Goal: Information Seeking & Learning: Learn about a topic

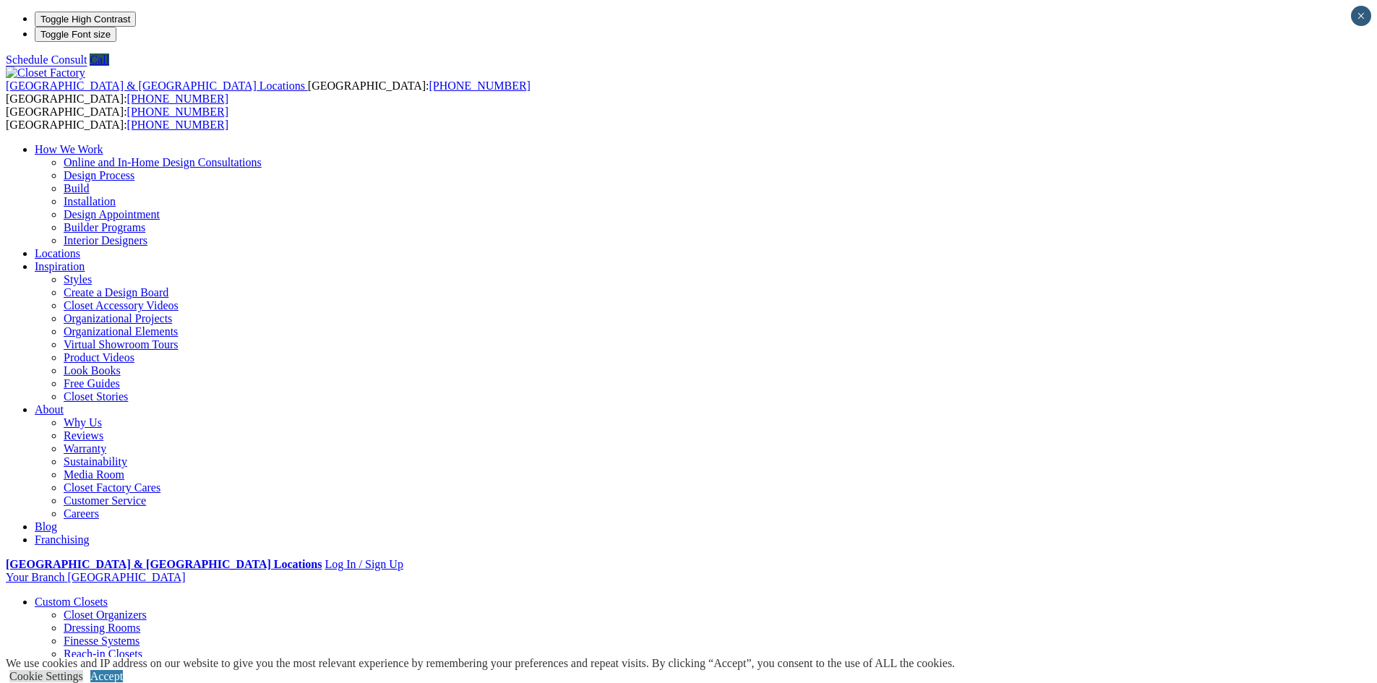
click at [146, 682] on link "Wardrobe Closets" at bounding box center [105, 693] width 82 height 12
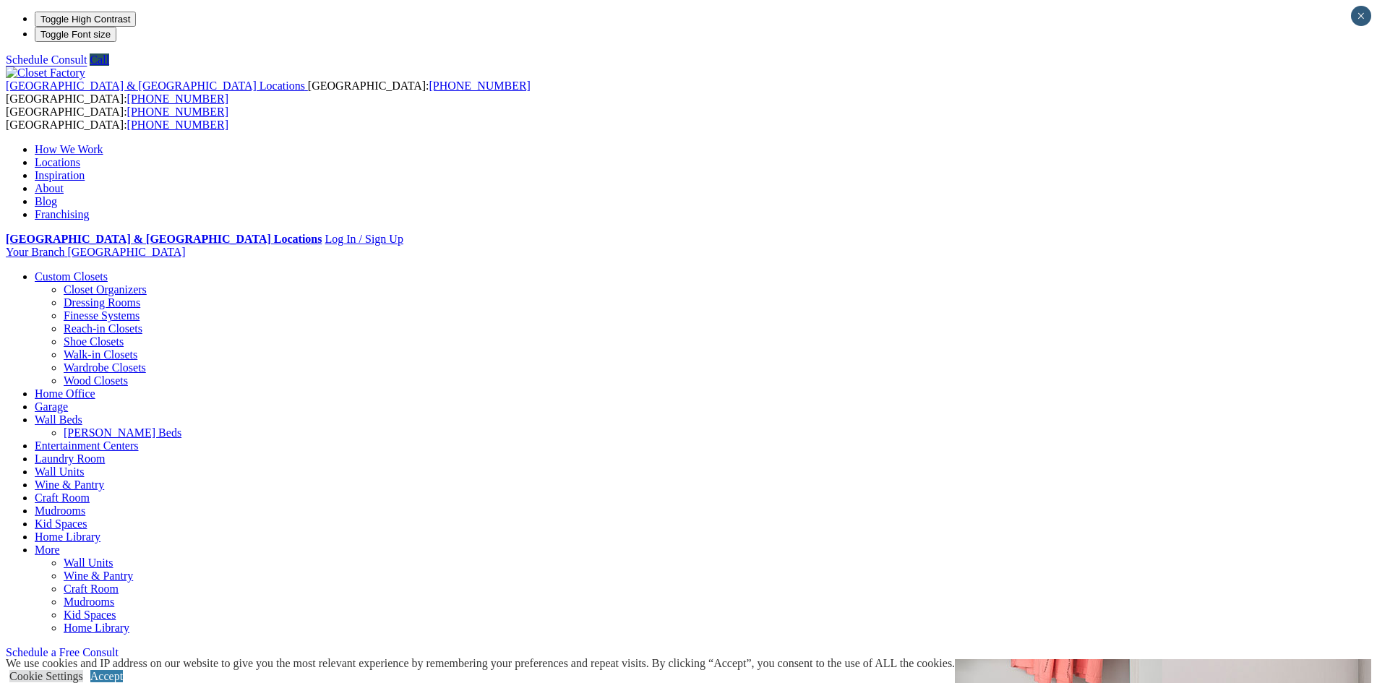
click at [140, 309] on link "Finesse Systems" at bounding box center [102, 315] width 76 height 12
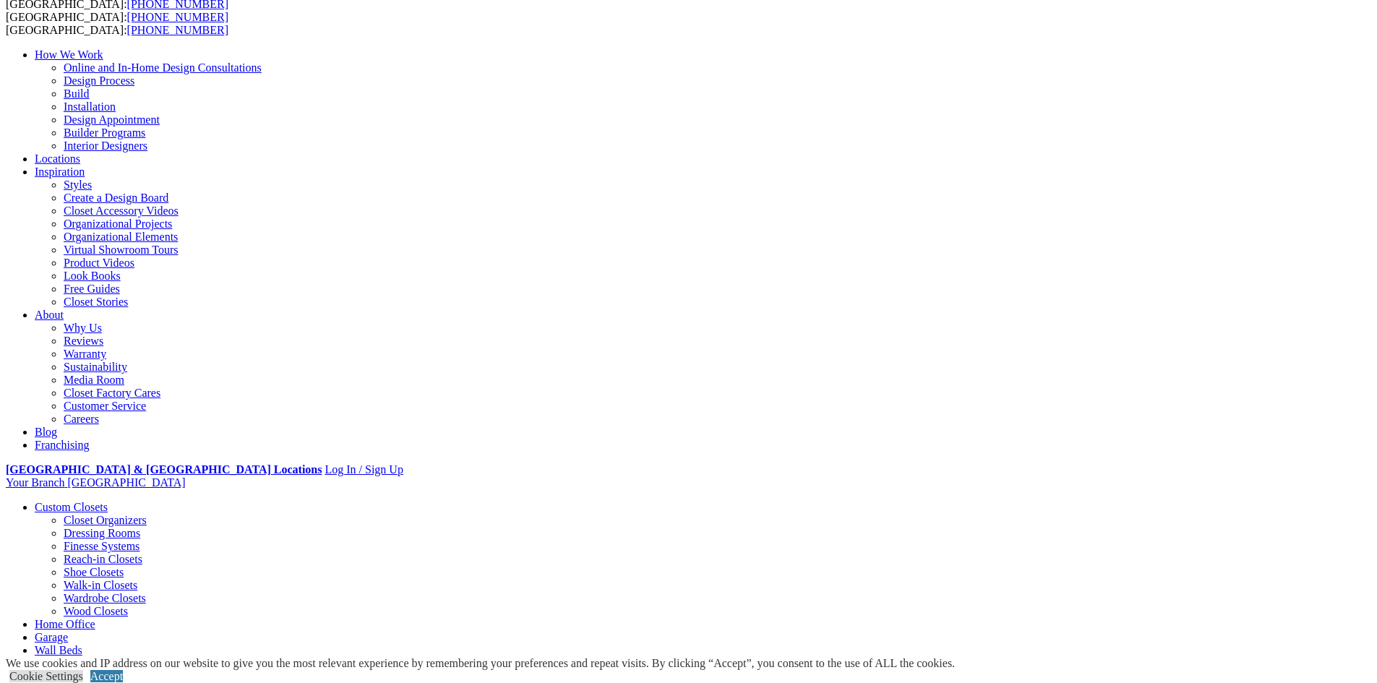
scroll to position [90, 0]
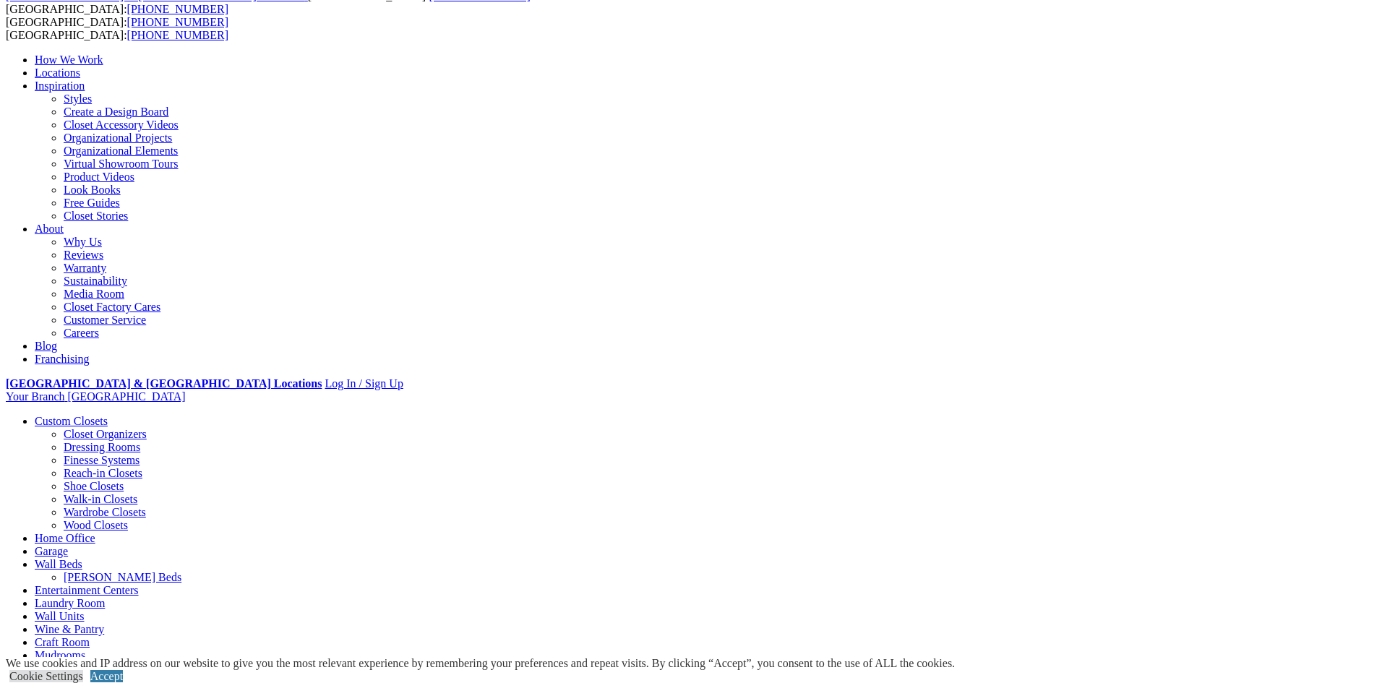
click at [142, 467] on link "Reach-in Closets" at bounding box center [103, 473] width 79 height 12
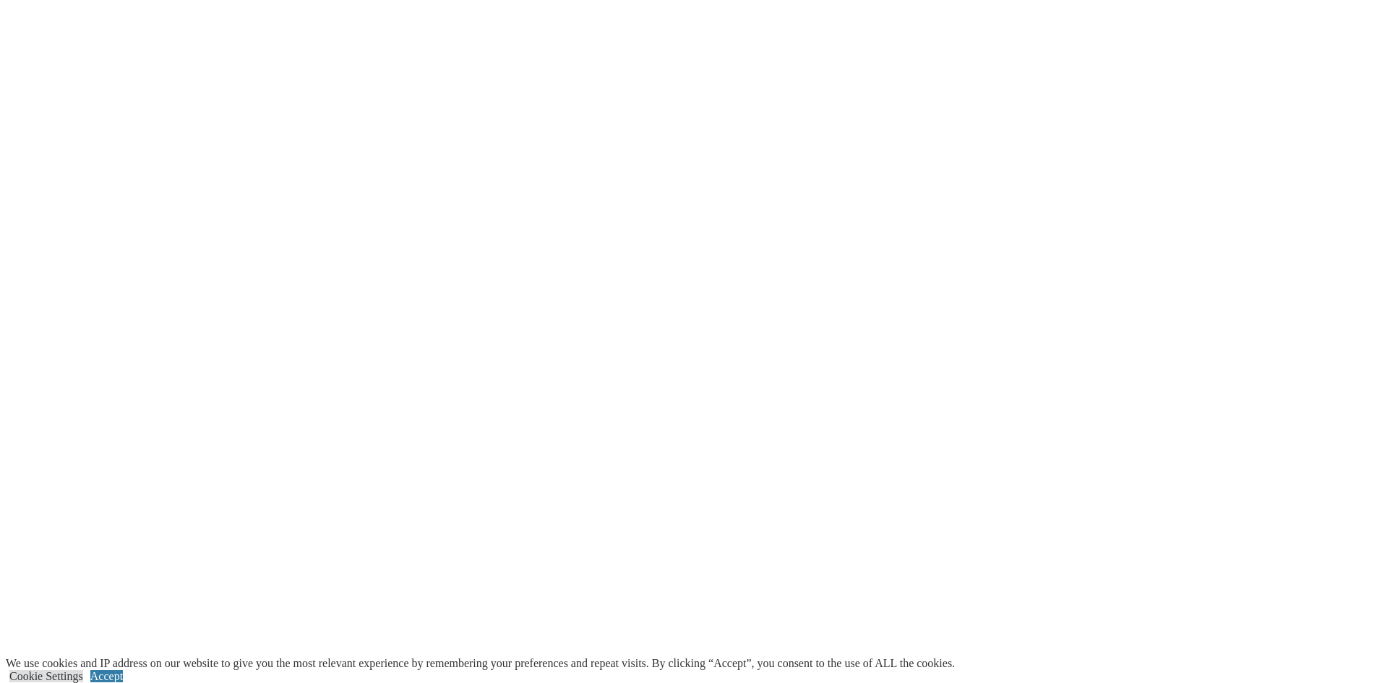
scroll to position [2712, 0]
